Goal: Navigation & Orientation: Find specific page/section

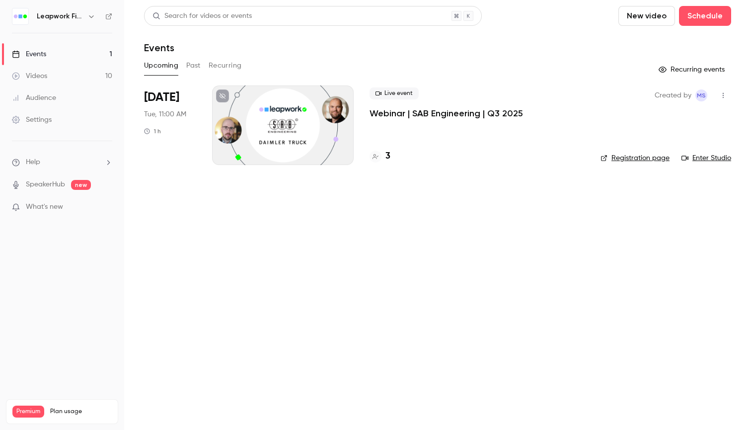
click at [88, 53] on link "Events 1" at bounding box center [62, 54] width 124 height 22
click at [94, 17] on icon "button" at bounding box center [91, 16] width 8 height 8
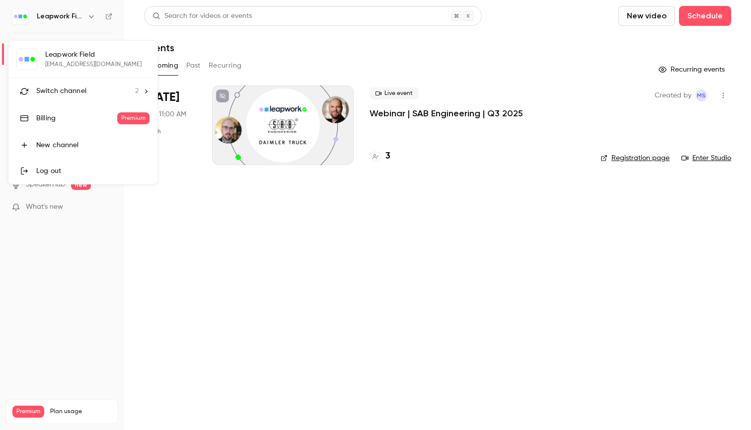
click at [79, 87] on span "Switch channel" at bounding box center [61, 91] width 50 height 10
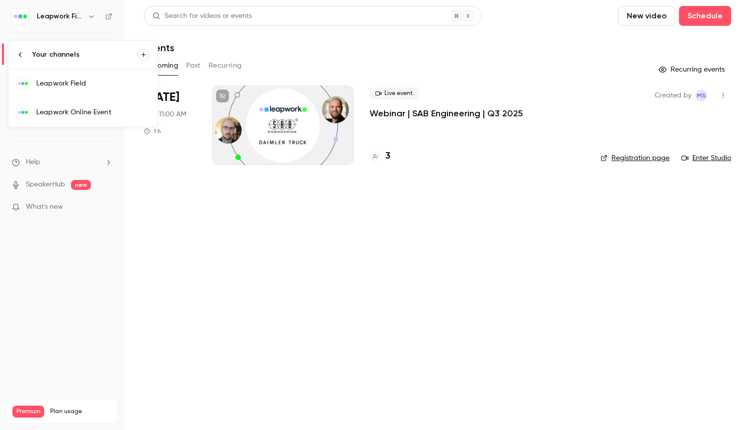
click at [75, 110] on div "Leapwork Online Event" at bounding box center [92, 112] width 113 height 10
